Goal: Task Accomplishment & Management: Manage account settings

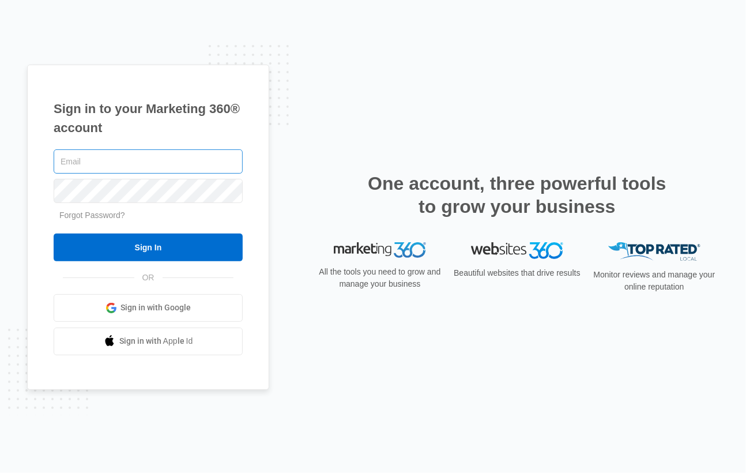
click at [138, 159] on input "text" at bounding box center [148, 161] width 189 height 24
type input "[EMAIL_ADDRESS][DOMAIN_NAME]"
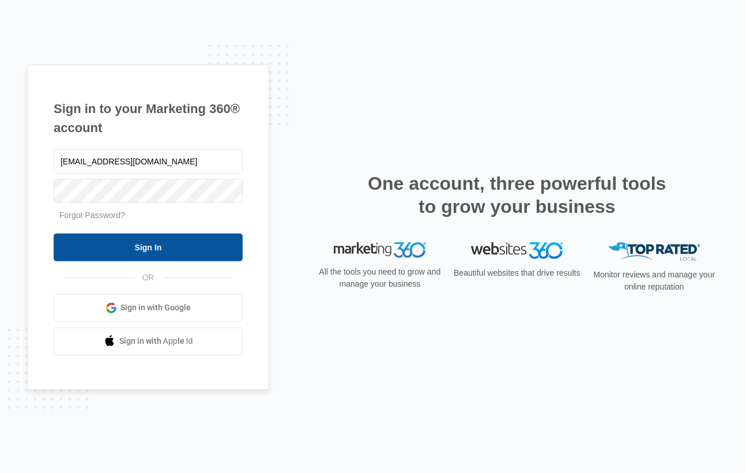
click at [179, 243] on input "Sign In" at bounding box center [148, 248] width 189 height 28
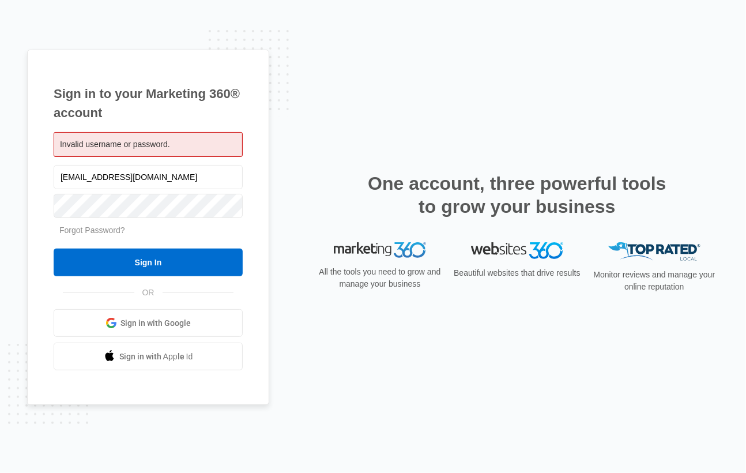
click at [123, 149] on span "Invalid username or password." at bounding box center [115, 144] width 110 height 9
click at [163, 335] on link "Sign in with Google" at bounding box center [148, 323] width 189 height 28
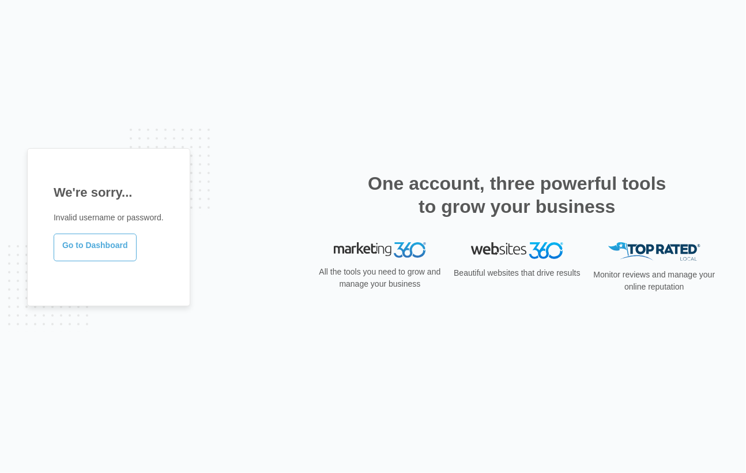
click at [87, 244] on link "Go to Dashboard" at bounding box center [95, 248] width 83 height 28
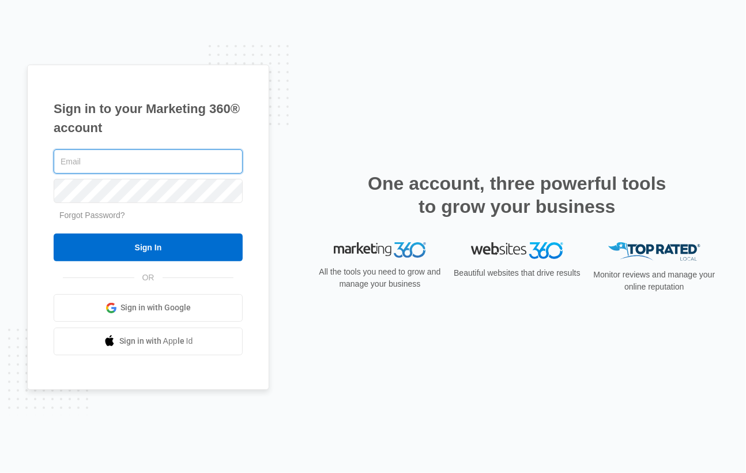
click at [126, 165] on input "text" at bounding box center [148, 161] width 189 height 24
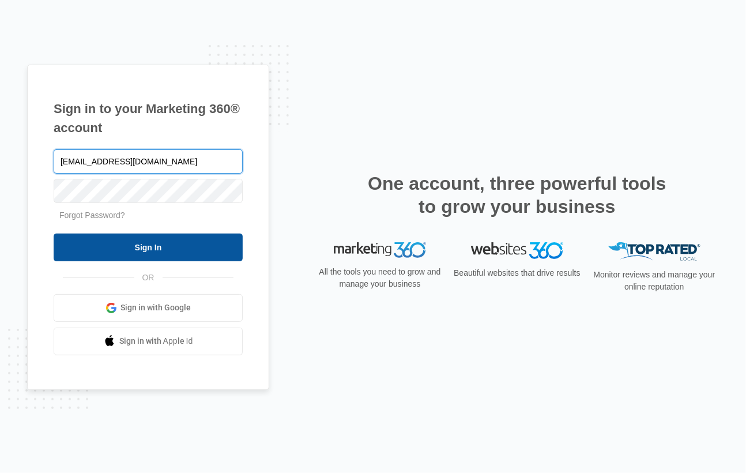
type input "[EMAIL_ADDRESS][DOMAIN_NAME]"
click at [128, 246] on input "Sign In" at bounding box center [148, 248] width 189 height 28
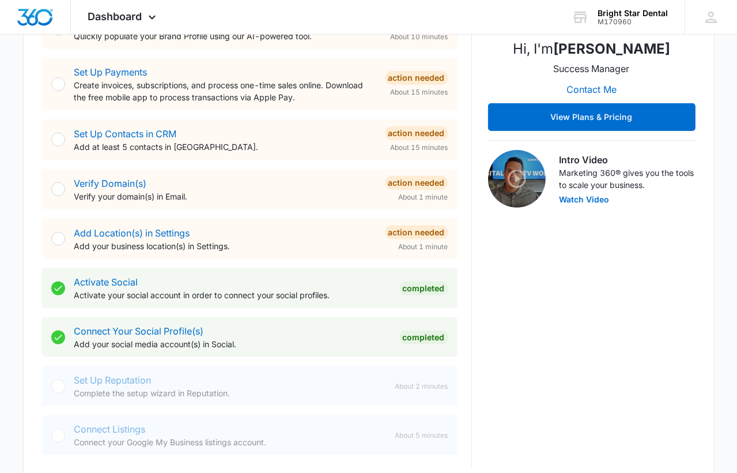
scroll to position [265, 0]
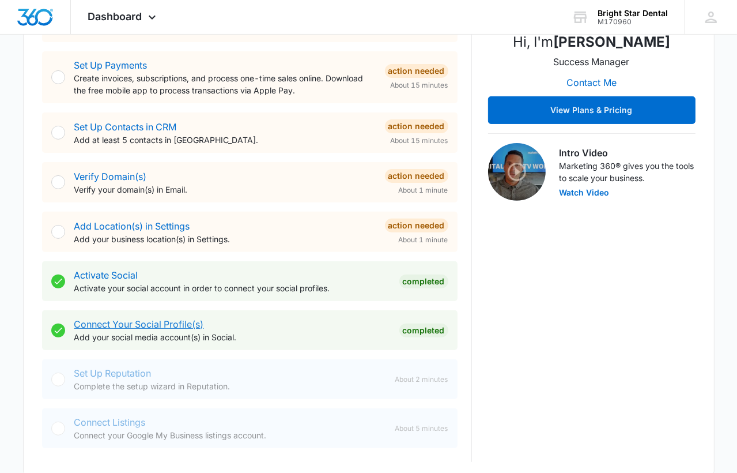
click at [186, 319] on link "Connect Your Social Profile(s)" at bounding box center [139, 324] width 130 height 12
